Goal: Check status: Check status

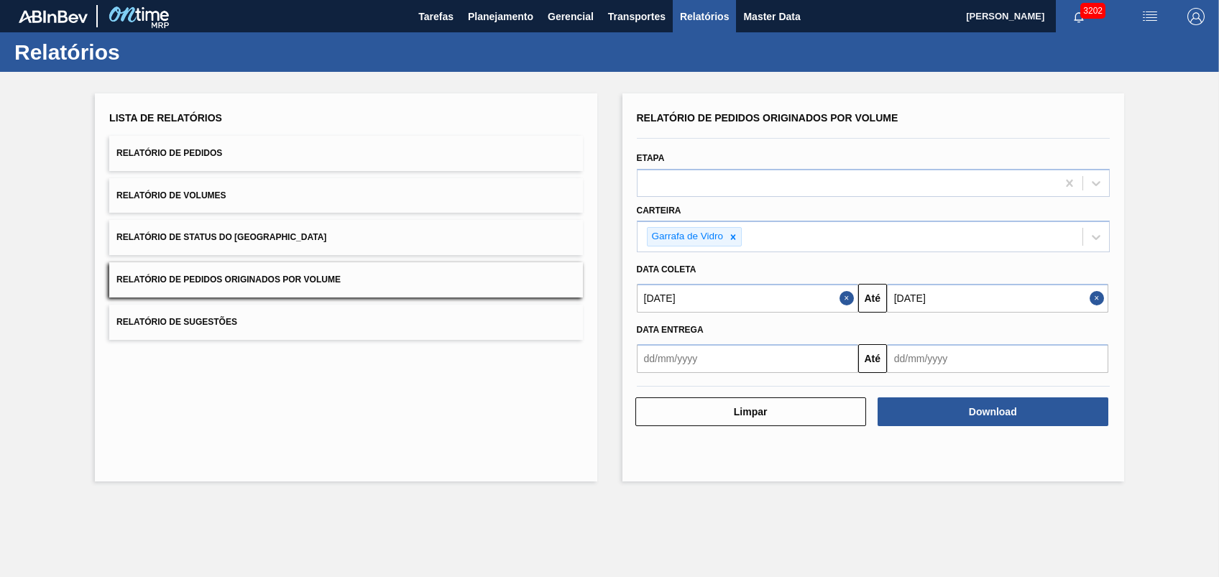
drag, startPoint x: 483, startPoint y: 21, endPoint x: 481, endPoint y: 53, distance: 32.4
click at [482, 22] on span "Planejamento" at bounding box center [500, 16] width 65 height 17
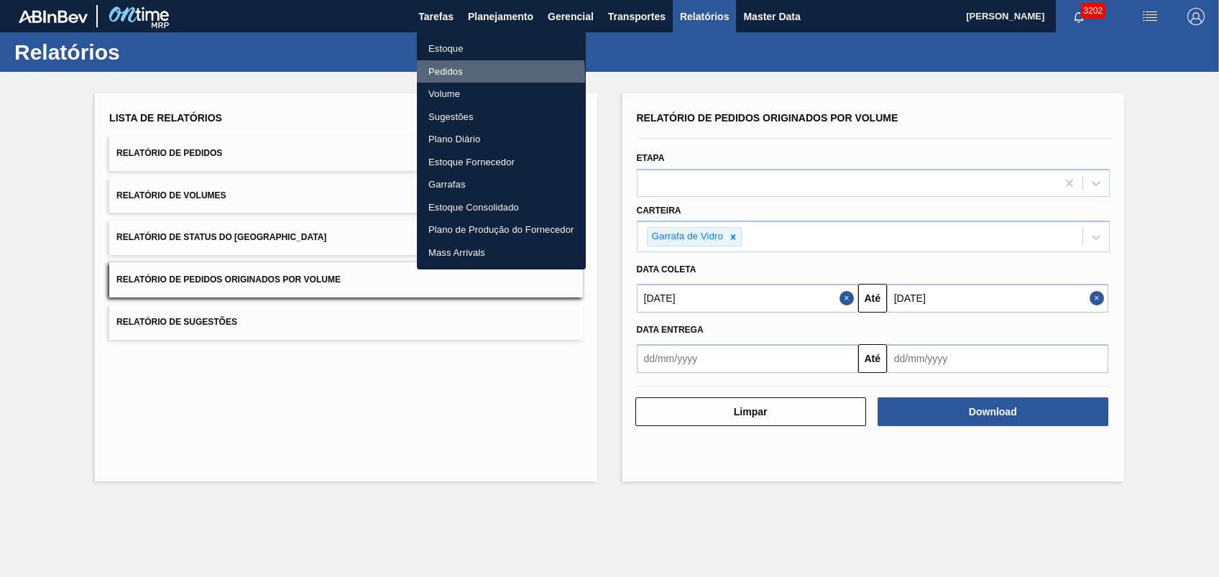
click at [444, 75] on li "Pedidos" at bounding box center [501, 71] width 169 height 23
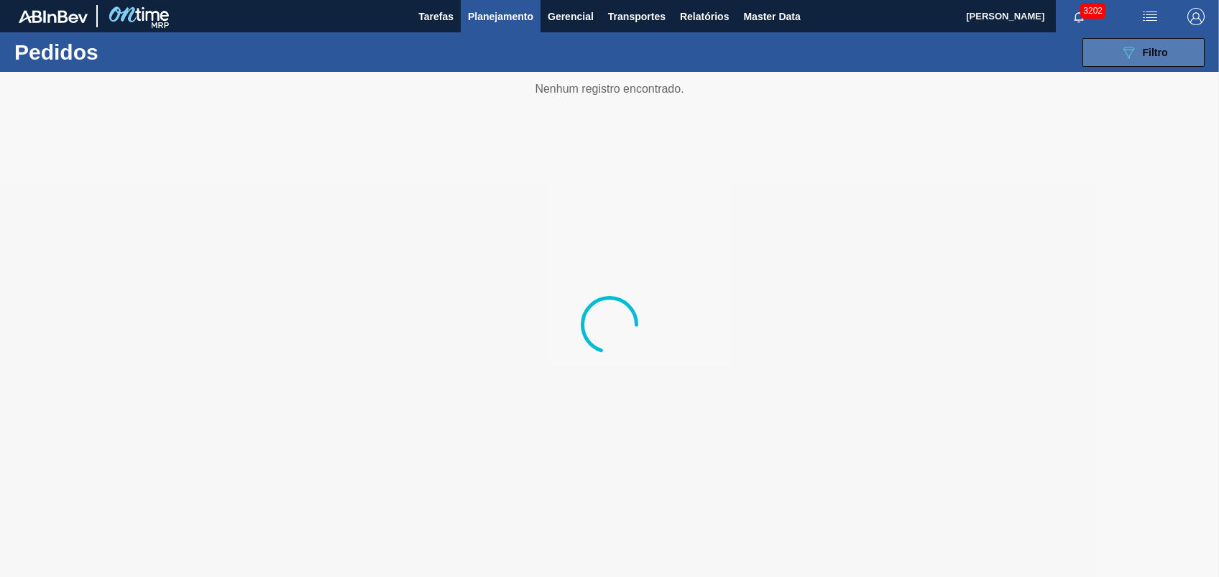
click at [1114, 59] on button "089F7B8B-B2A5-4AFE-B5C0-19BA573D28AC Filtro" at bounding box center [1143, 52] width 122 height 29
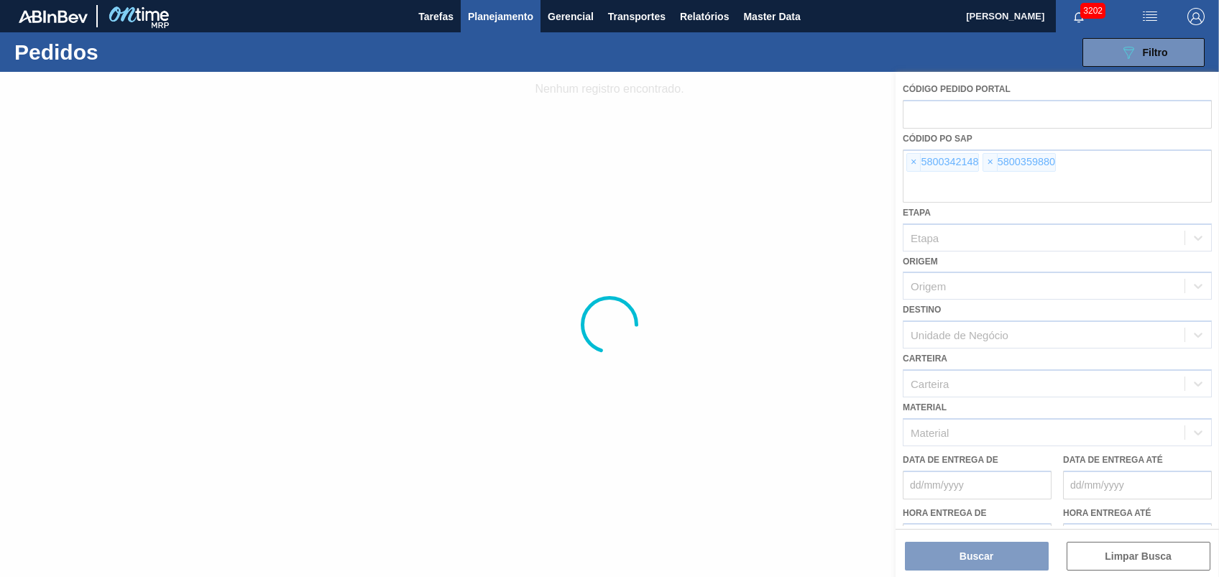
click at [909, 157] on div at bounding box center [609, 324] width 1219 height 505
click at [909, 155] on div at bounding box center [609, 324] width 1219 height 505
click at [910, 155] on div at bounding box center [609, 324] width 1219 height 505
click at [910, 159] on div at bounding box center [609, 324] width 1219 height 505
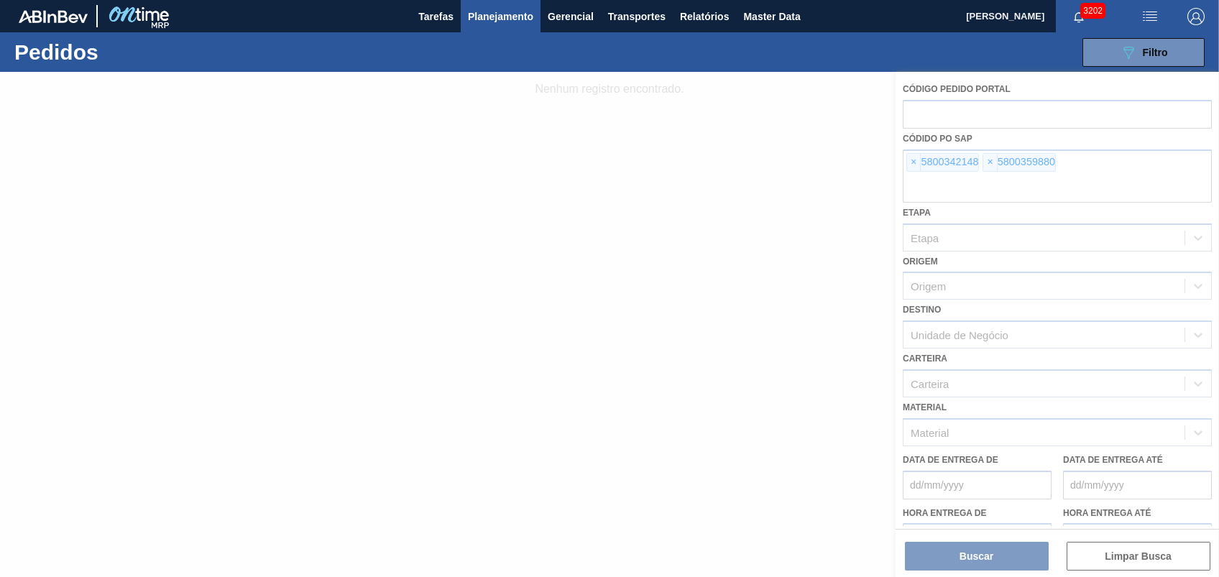
click at [910, 159] on div at bounding box center [609, 324] width 1219 height 505
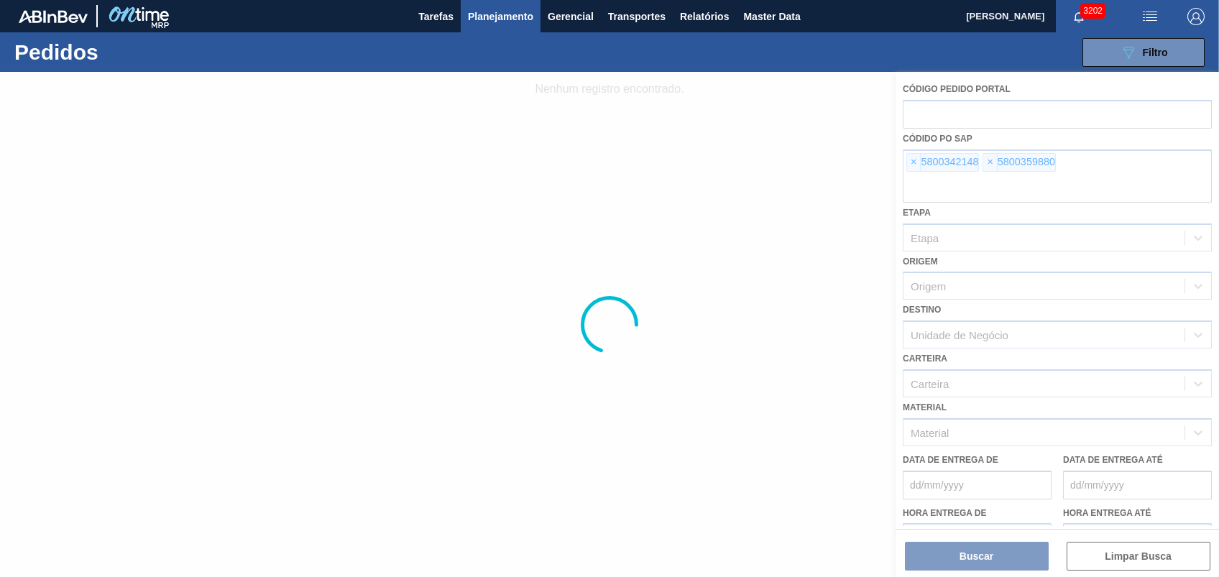
click at [910, 159] on div at bounding box center [609, 324] width 1219 height 505
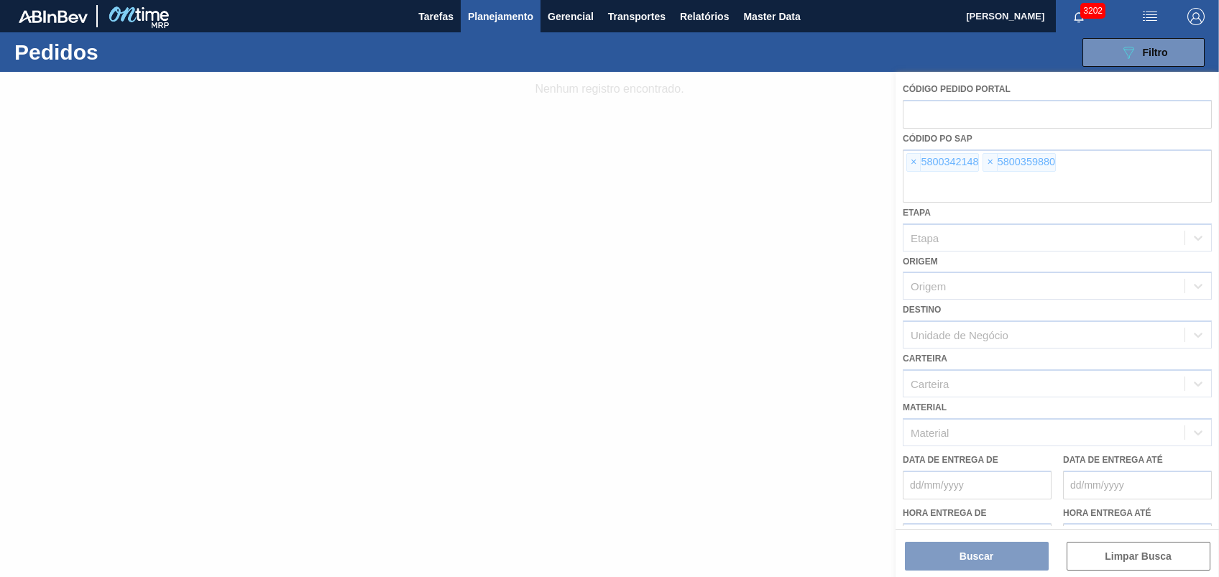
click at [910, 159] on div at bounding box center [609, 324] width 1219 height 505
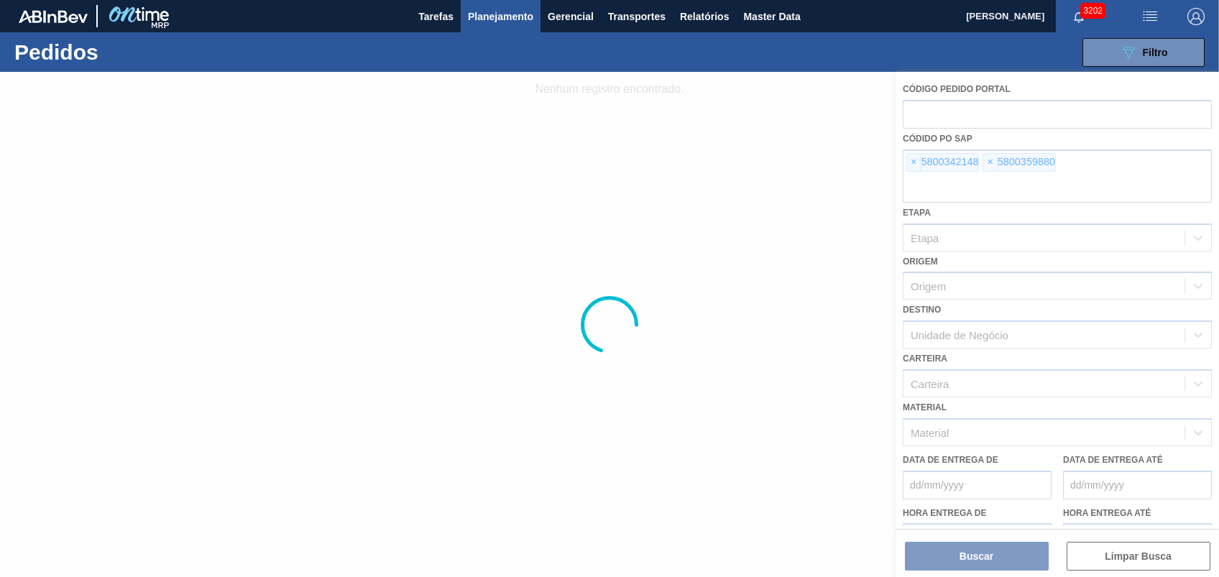
click at [910, 159] on div at bounding box center [609, 324] width 1219 height 505
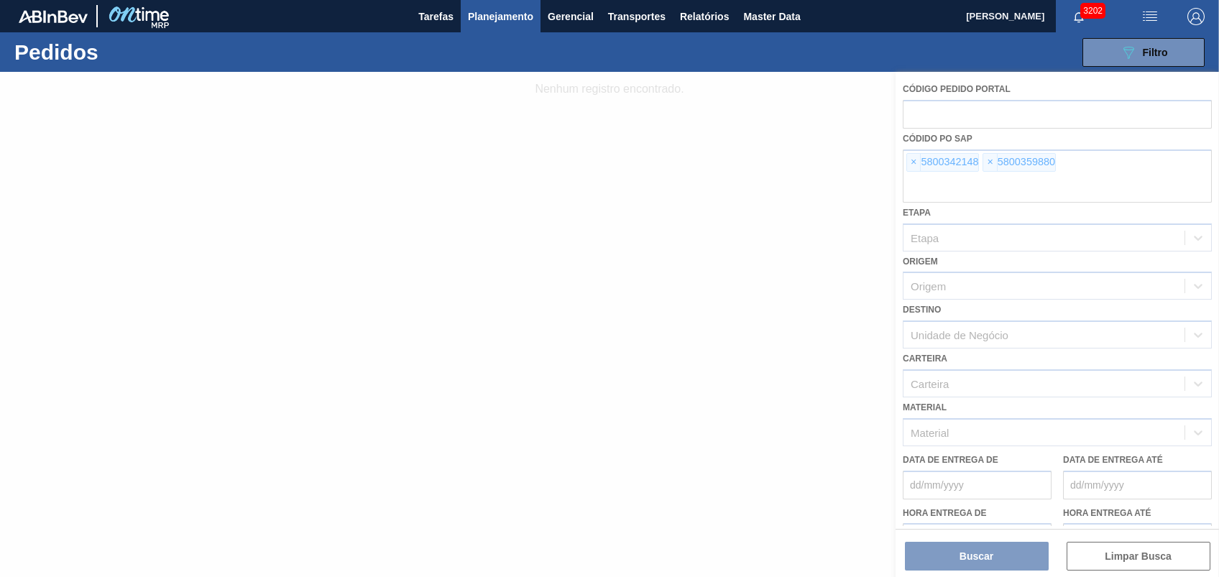
click at [910, 159] on div at bounding box center [609, 324] width 1219 height 505
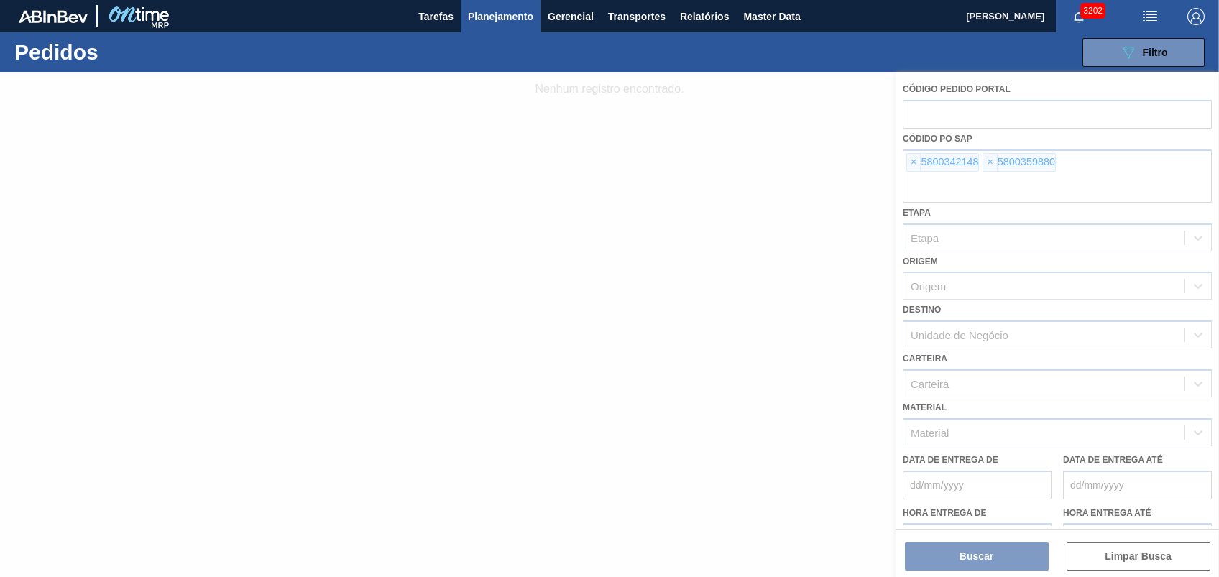
click at [910, 159] on div at bounding box center [609, 324] width 1219 height 505
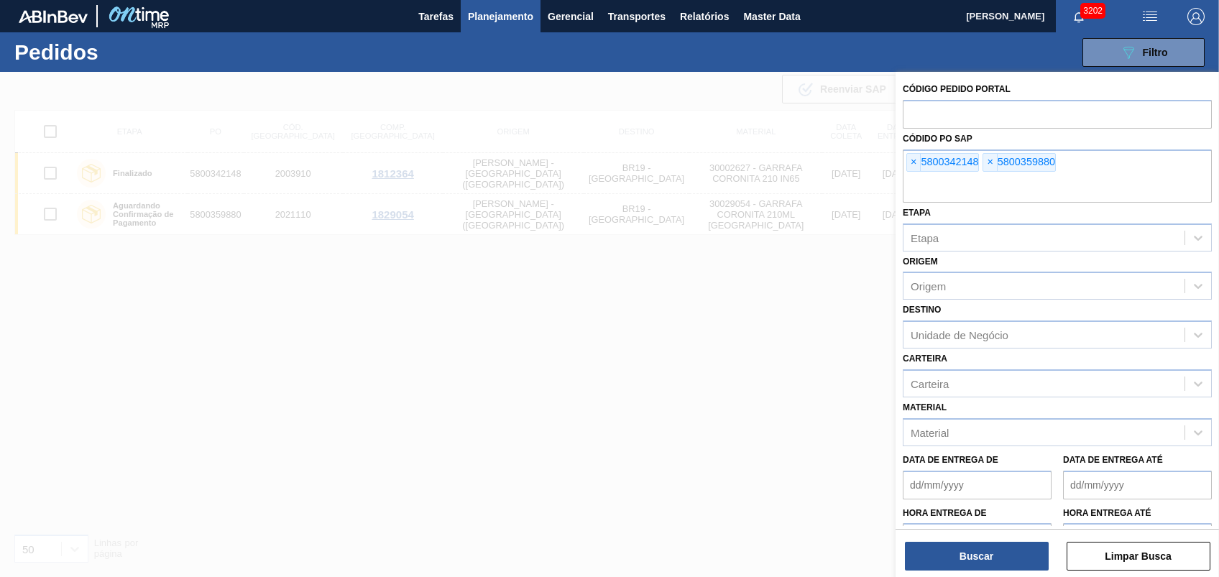
click at [910, 159] on span "×" at bounding box center [914, 162] width 14 height 17
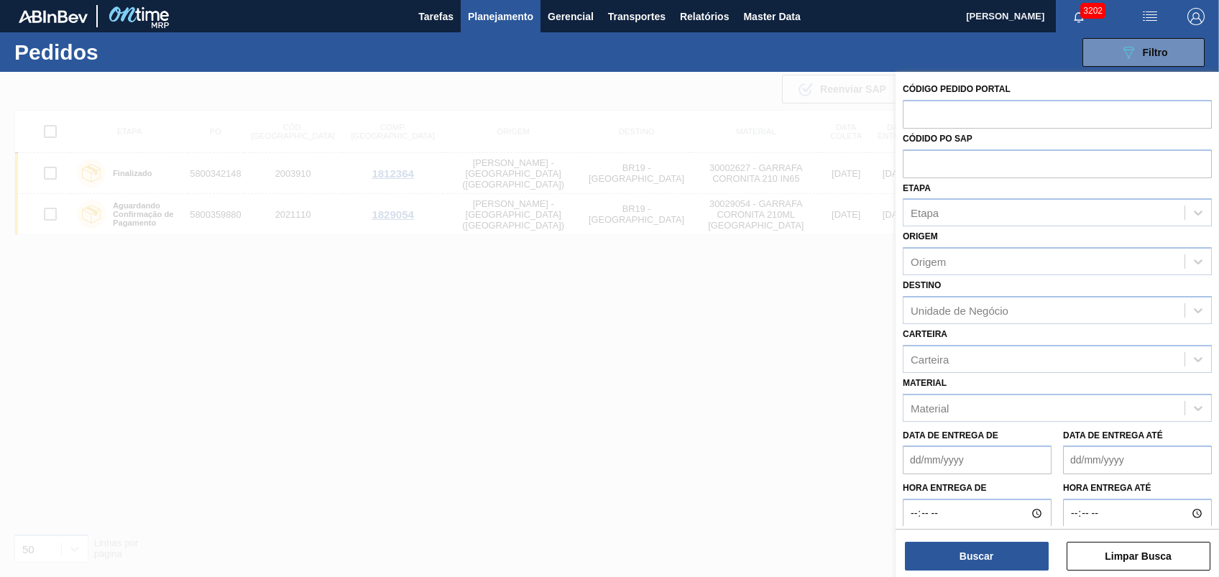
click at [910, 159] on input "text" at bounding box center [1056, 162] width 309 height 27
paste input "5800364382"
type input "5800364382"
click at [994, 545] on button "Buscar" at bounding box center [977, 556] width 144 height 29
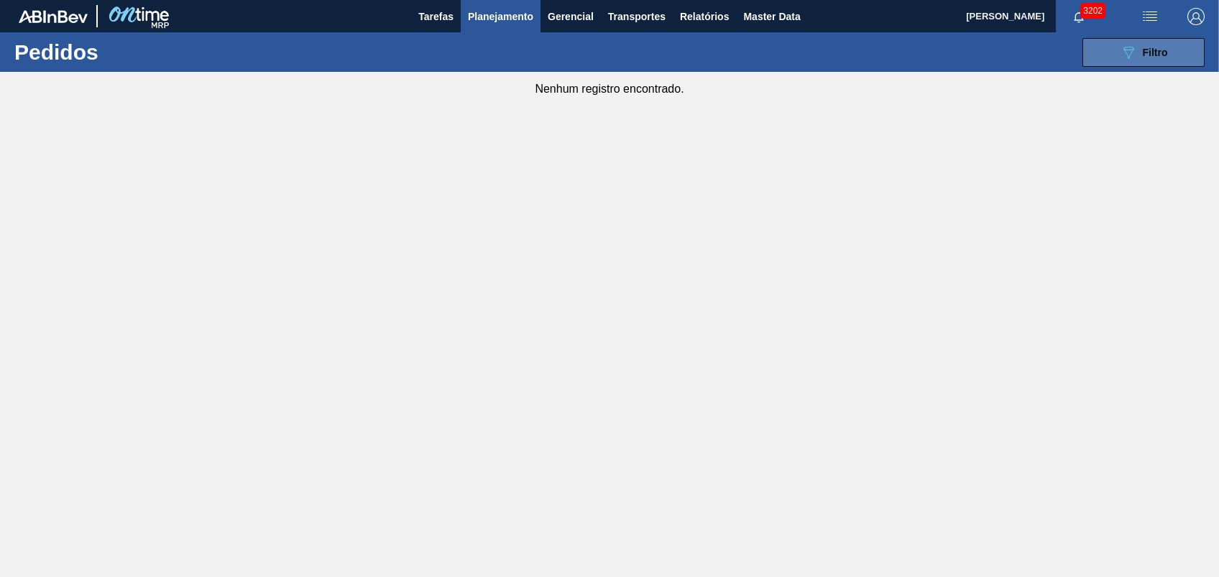
click at [1127, 57] on icon "089F7B8B-B2A5-4AFE-B5C0-19BA573D28AC" at bounding box center [1127, 52] width 17 height 17
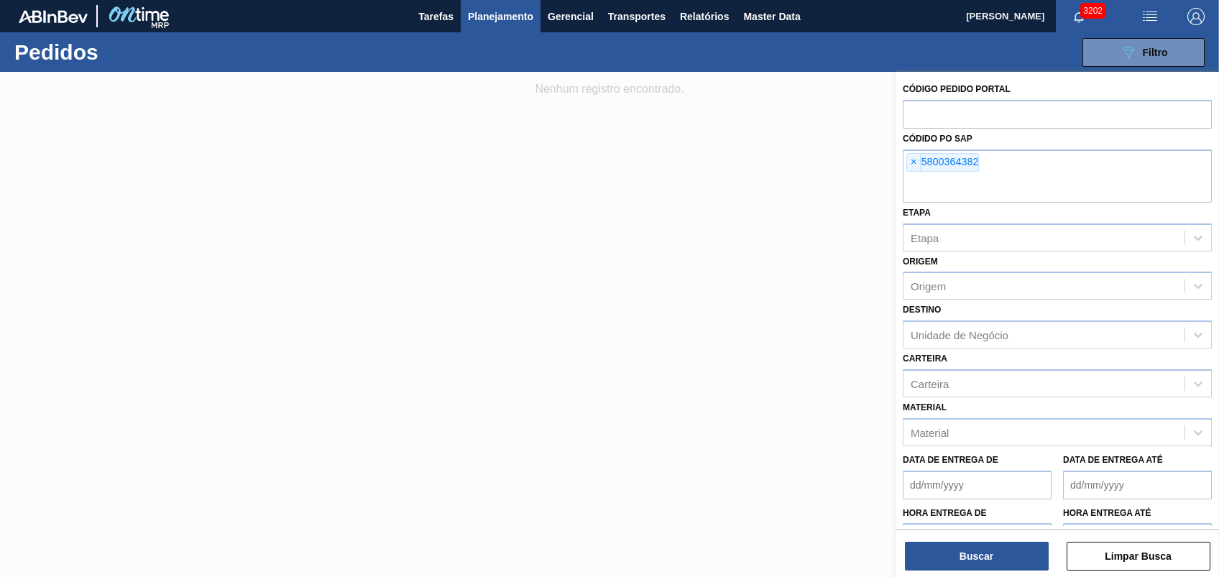
click at [772, 191] on div at bounding box center [609, 360] width 1219 height 577
